Goal: Transaction & Acquisition: Purchase product/service

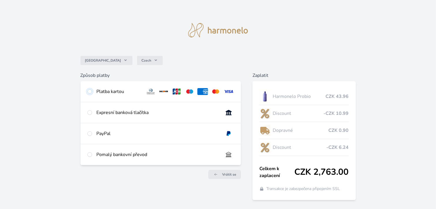
click at [90, 90] on input "radio" at bounding box center [89, 91] width 5 height 5
radio input "true"
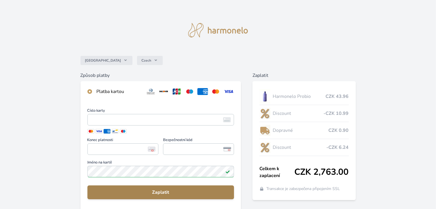
click at [163, 192] on span "Zaplatit" at bounding box center [160, 192] width 137 height 7
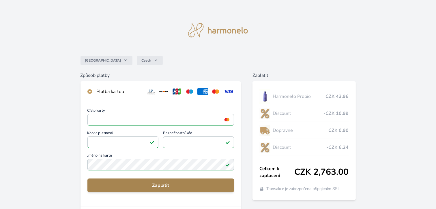
click at [177, 186] on span "Zaplatit" at bounding box center [160, 185] width 137 height 7
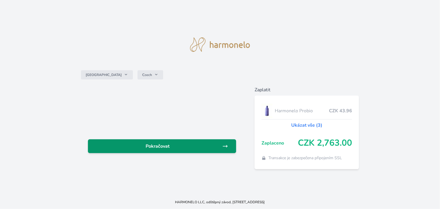
click at [178, 144] on span "Pokračovat" at bounding box center [158, 146] width 130 height 7
